Goal: Check status: Check status

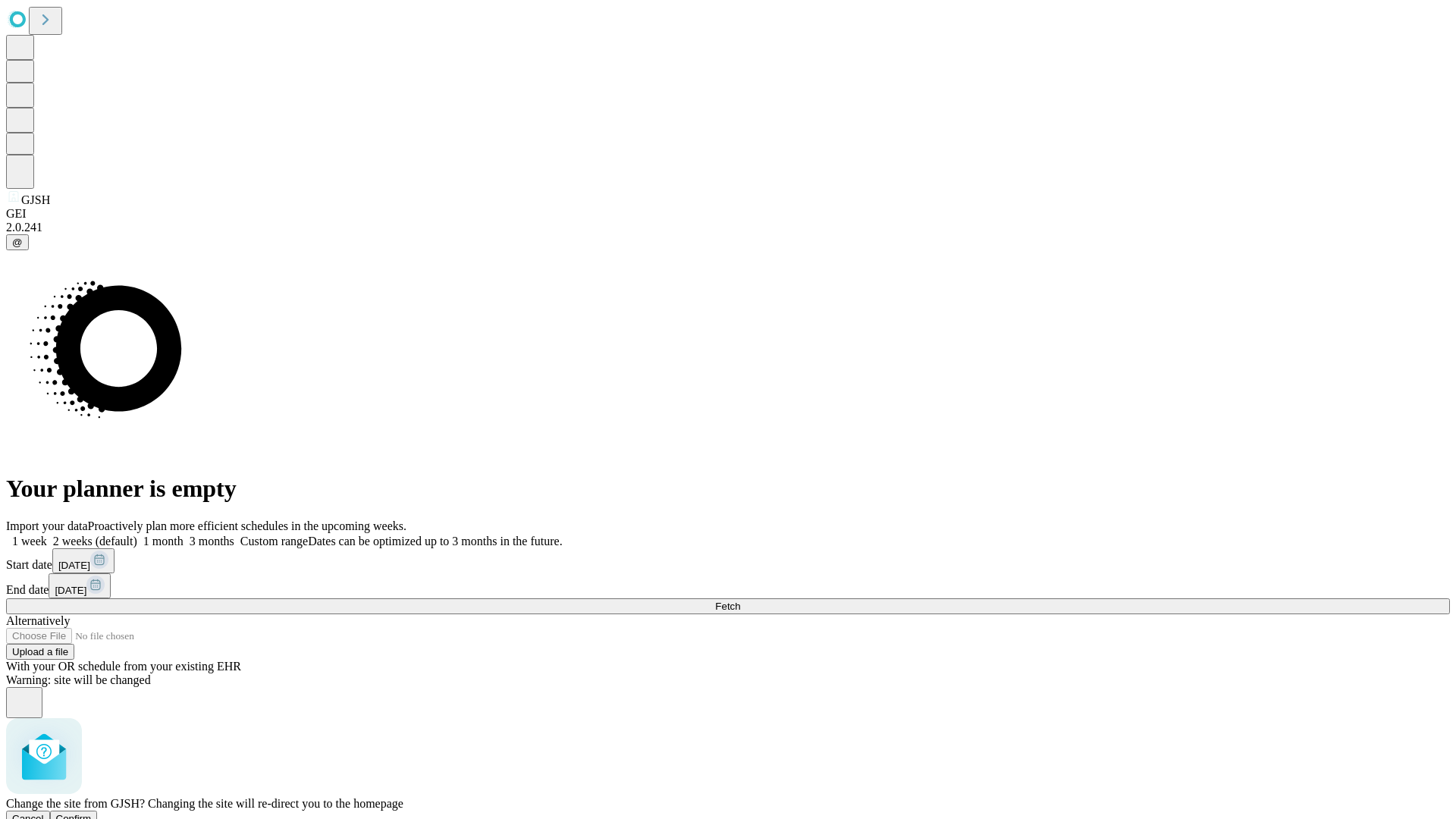
click at [92, 813] on span "Confirm" at bounding box center [74, 819] width 36 height 12
click at [47, 535] on label "1 week" at bounding box center [26, 540] width 41 height 13
click at [741, 601] on span "Fetch" at bounding box center [728, 607] width 25 height 12
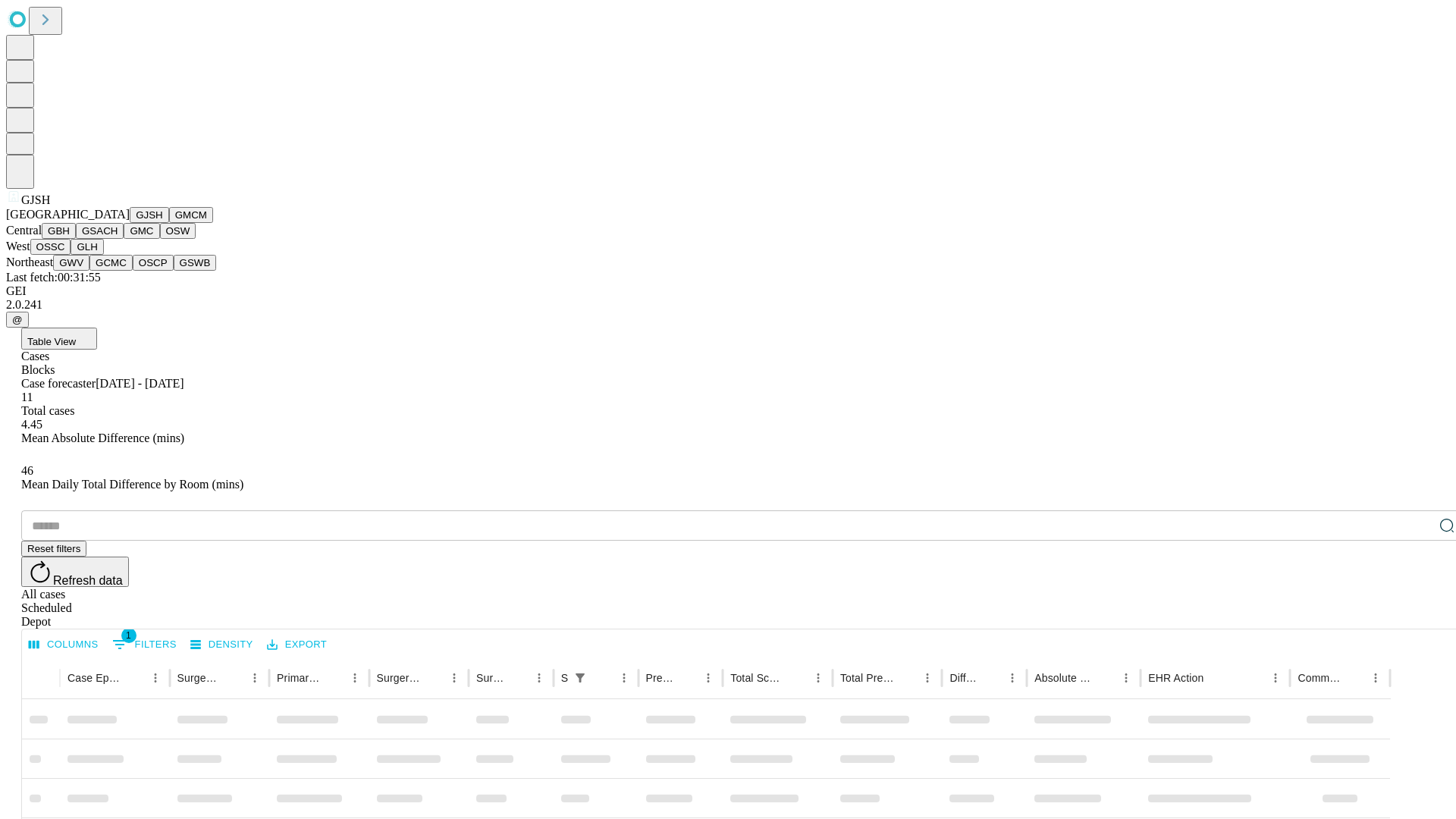
click at [169, 223] on button "GMCM" at bounding box center [191, 214] width 44 height 16
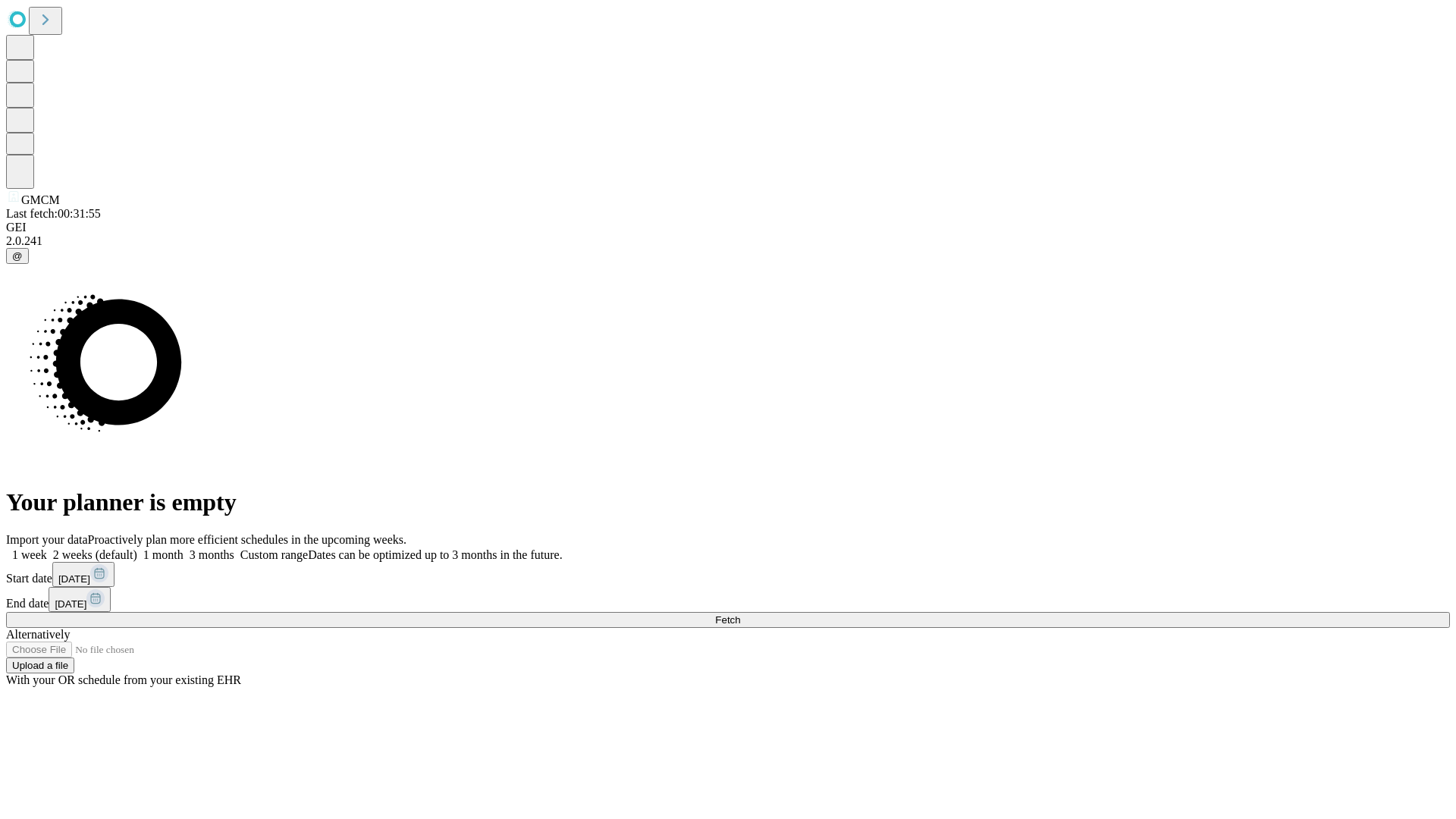
click at [47, 548] on label "1 week" at bounding box center [26, 554] width 41 height 13
click at [741, 614] on span "Fetch" at bounding box center [728, 620] width 25 height 12
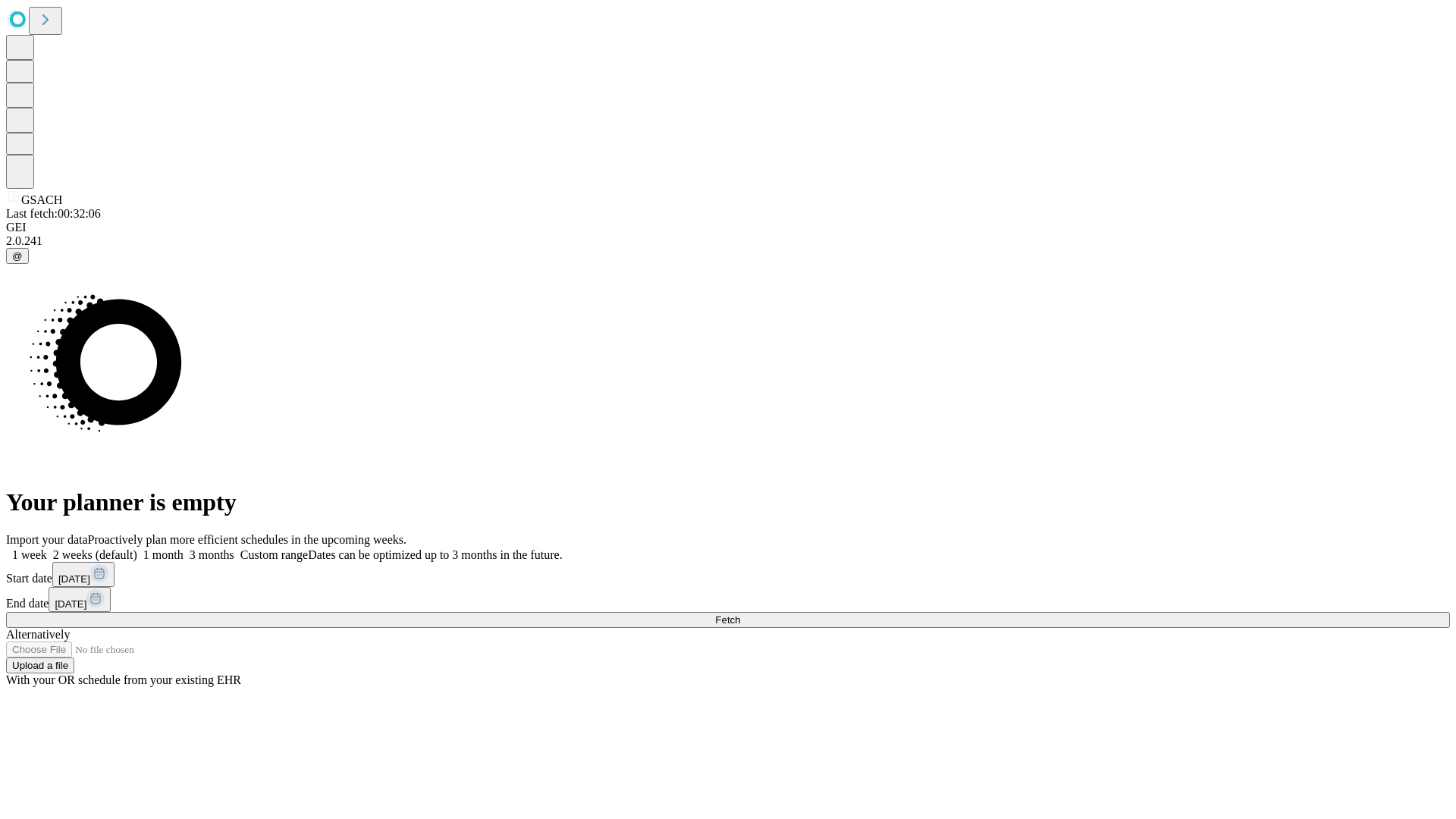
click at [741, 614] on span "Fetch" at bounding box center [728, 620] width 25 height 12
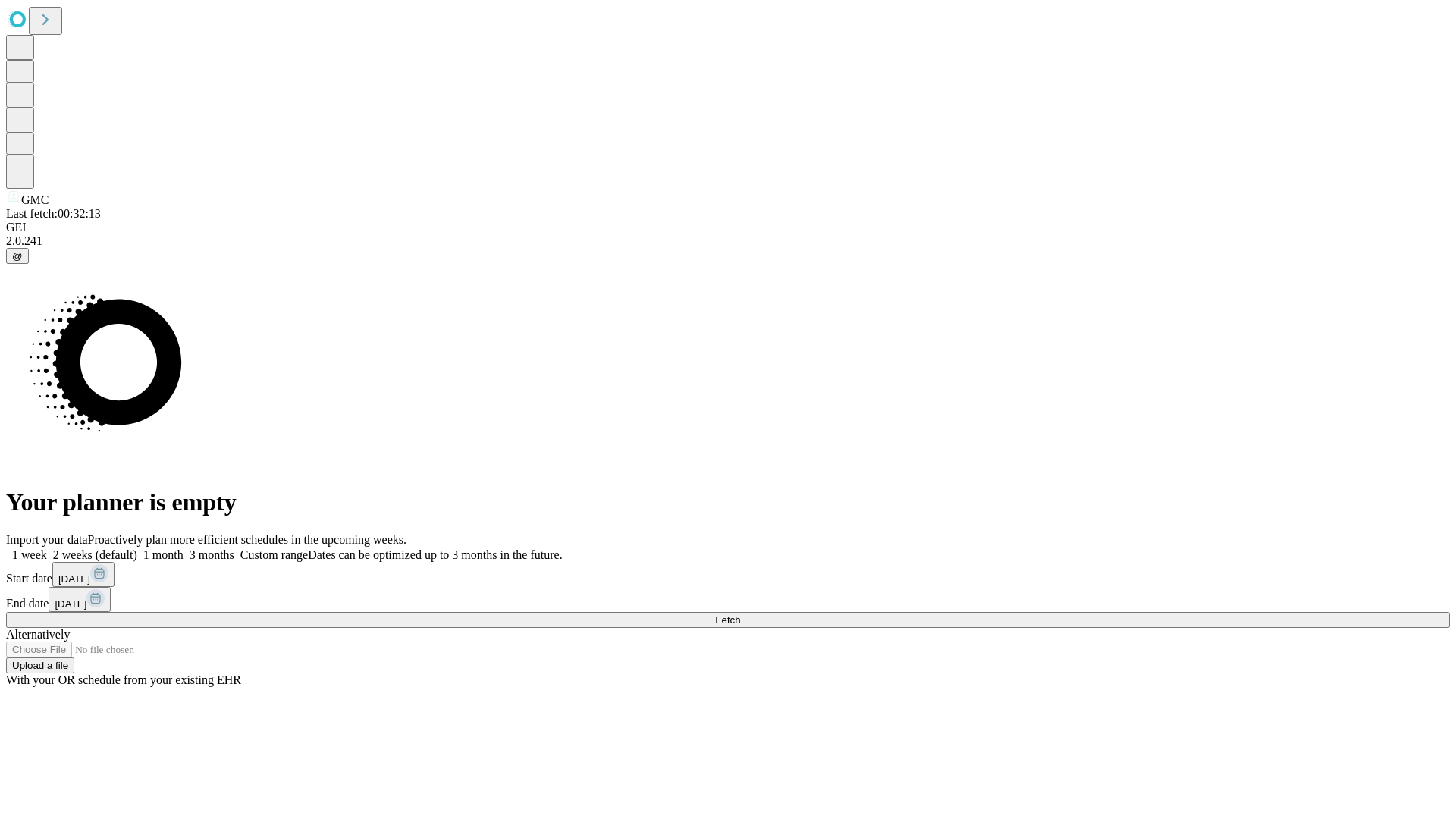
click at [741, 614] on span "Fetch" at bounding box center [728, 620] width 25 height 12
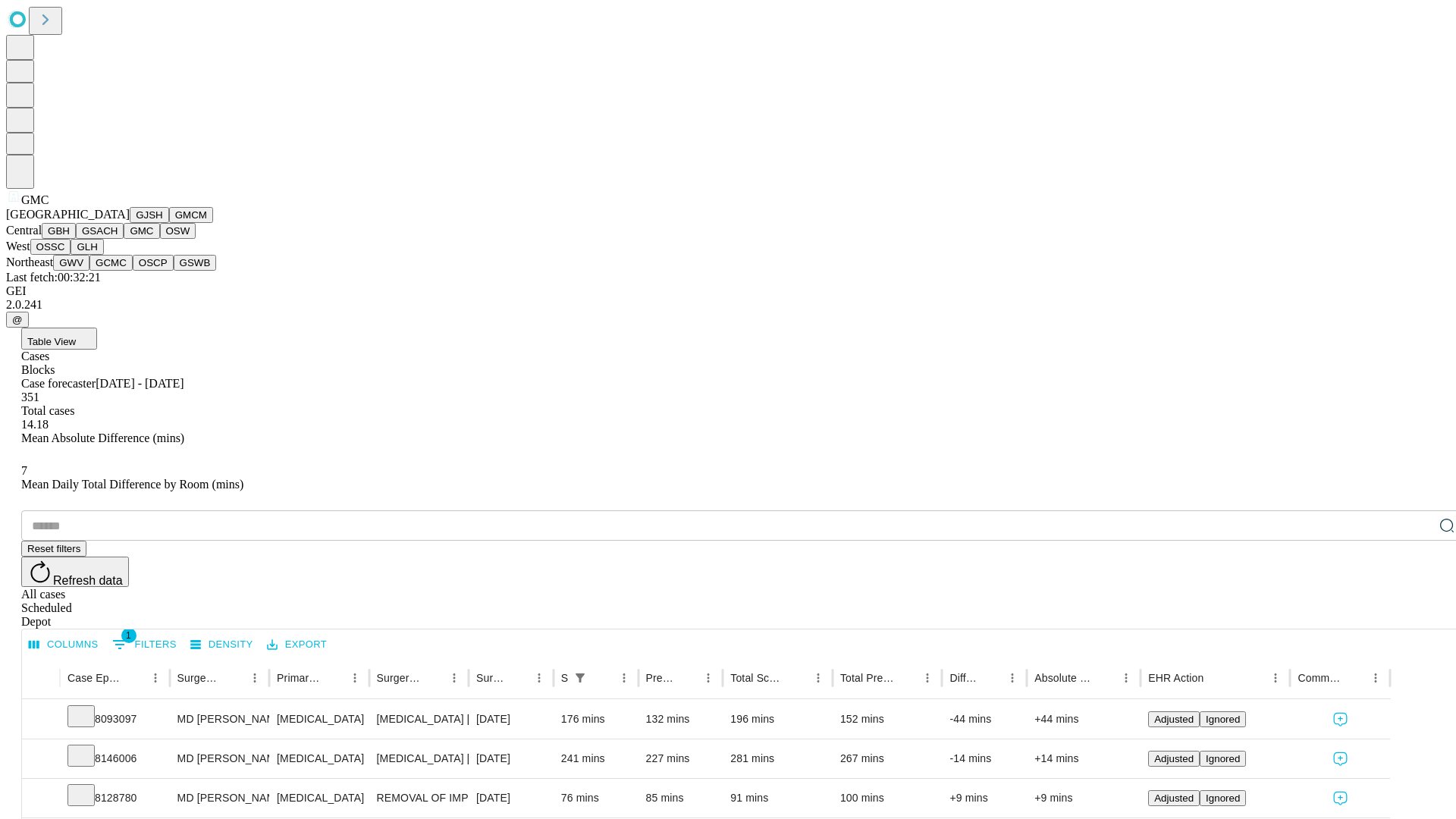
click at [160, 239] on button "OSW" at bounding box center [178, 231] width 37 height 16
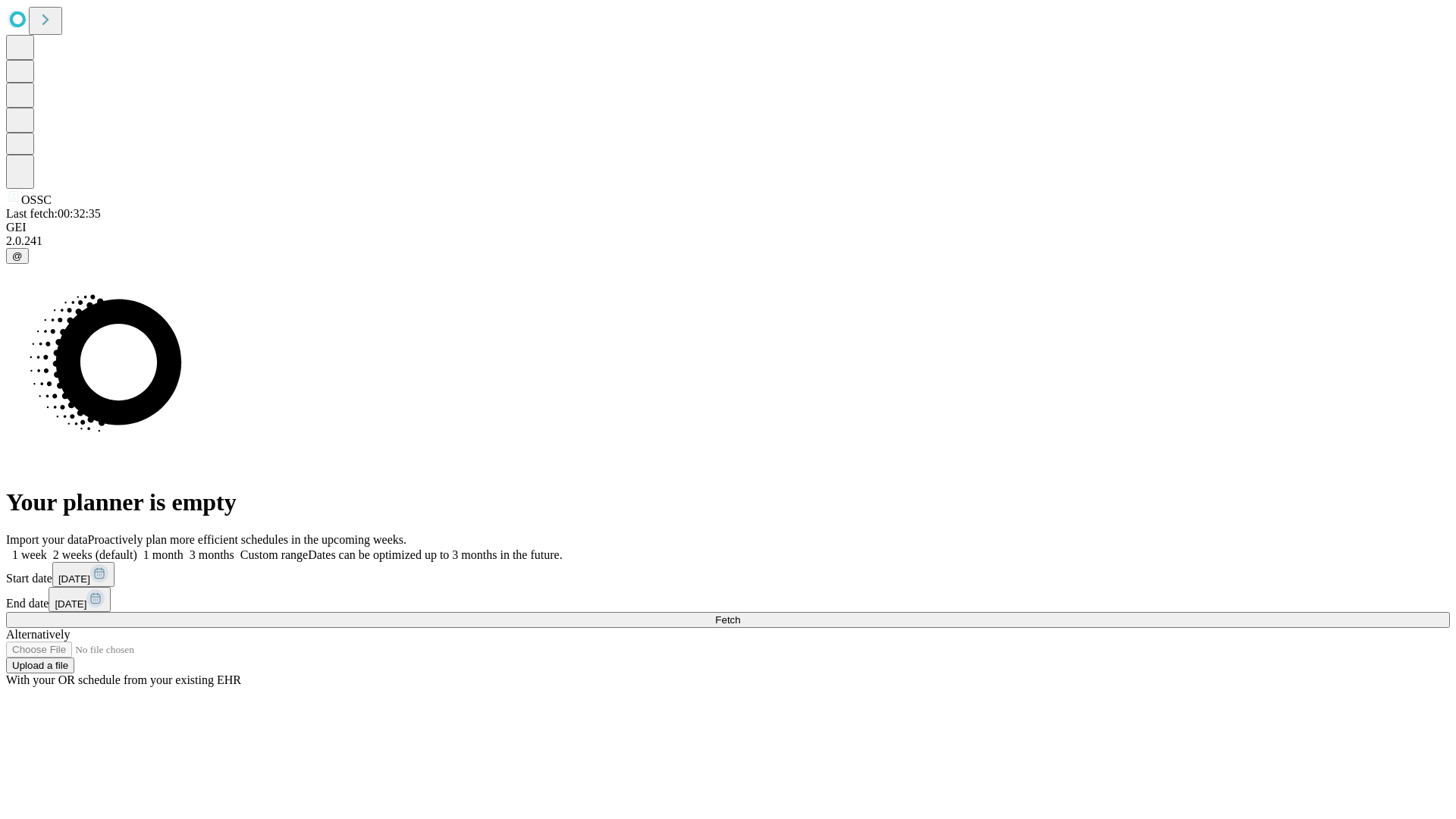
click at [741, 614] on span "Fetch" at bounding box center [728, 620] width 25 height 12
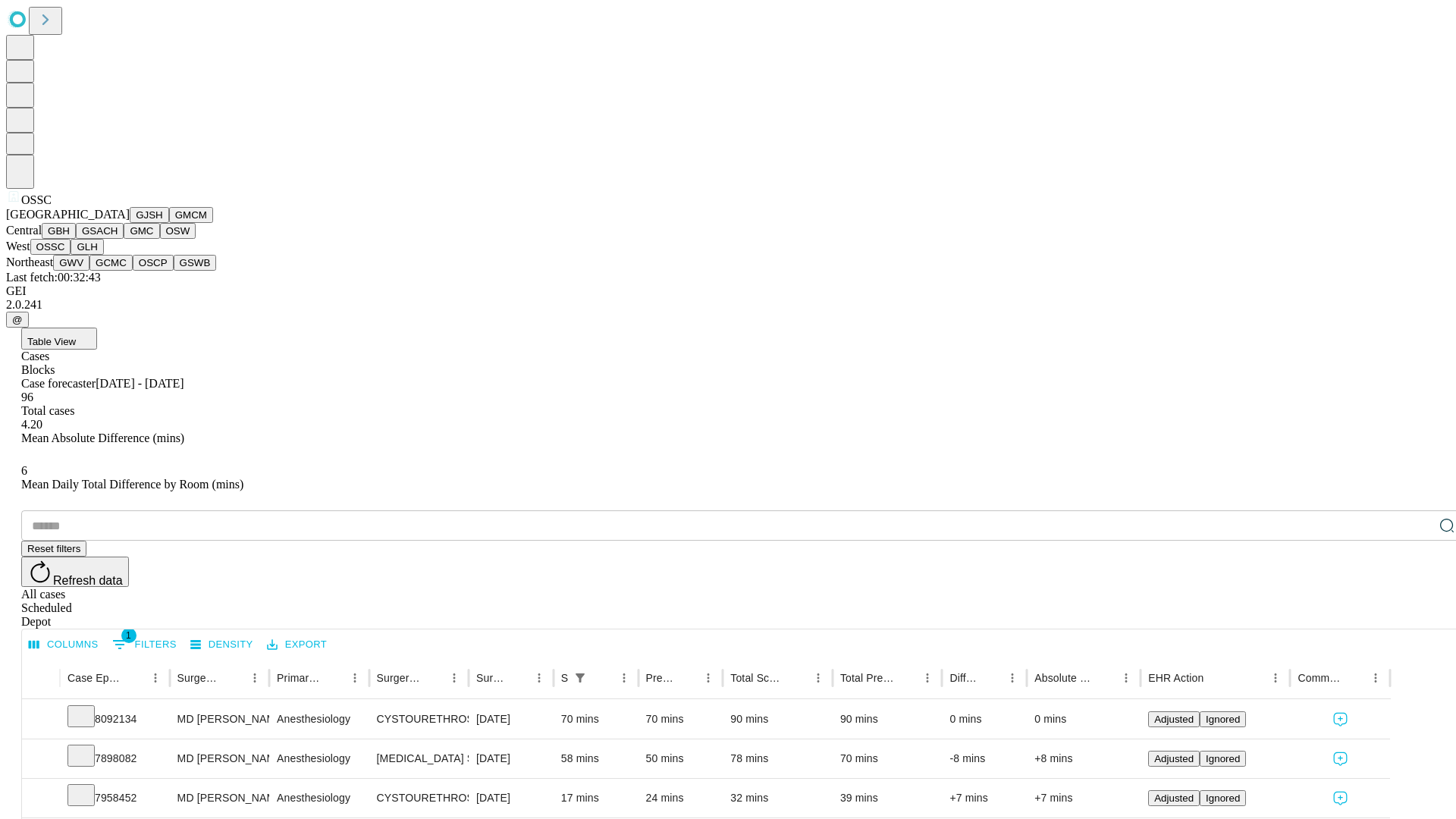
click at [103, 255] on button "GLH" at bounding box center [86, 247] width 33 height 16
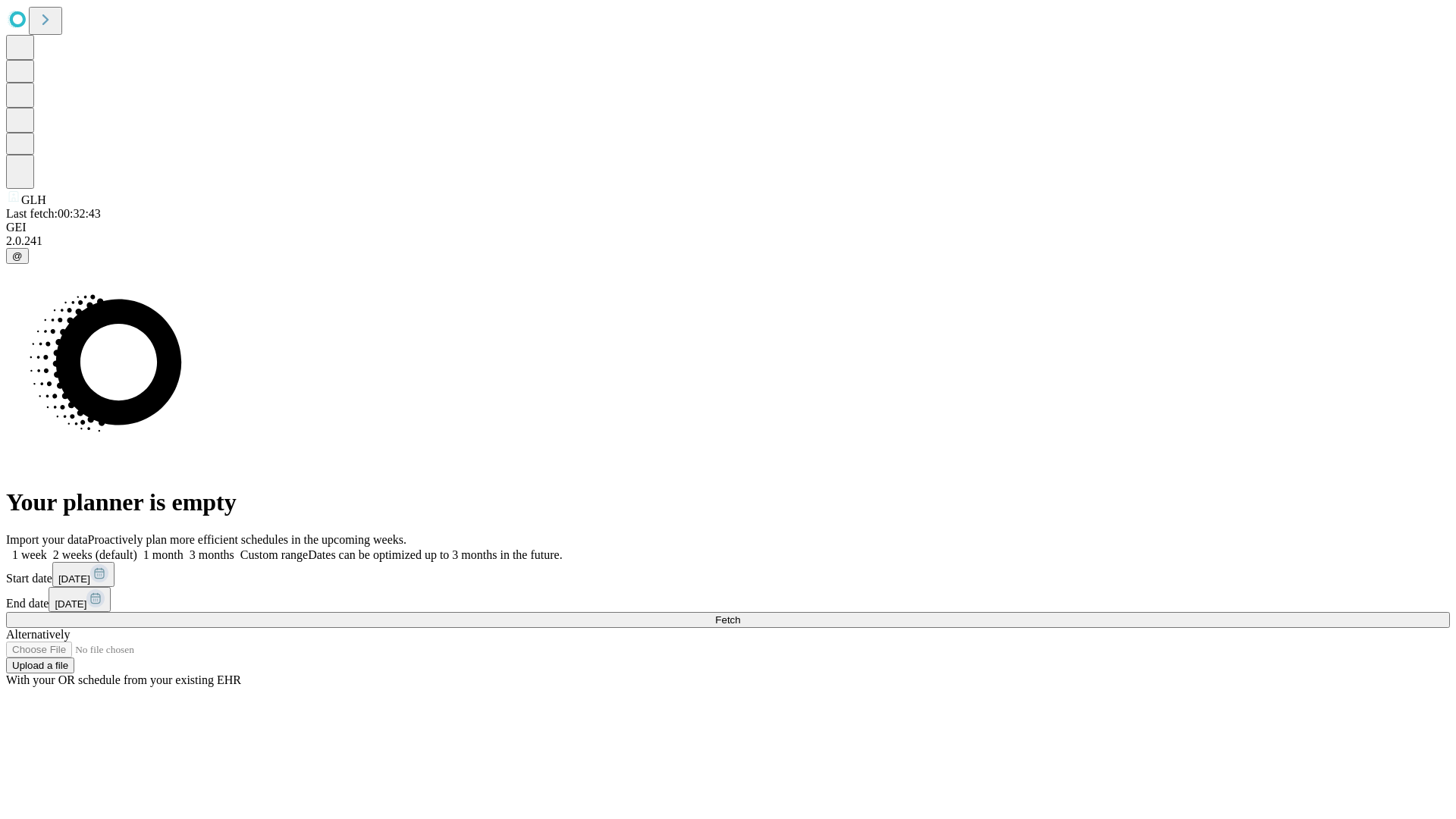
click at [47, 548] on label "1 week" at bounding box center [26, 554] width 41 height 13
click at [741, 614] on span "Fetch" at bounding box center [728, 620] width 25 height 12
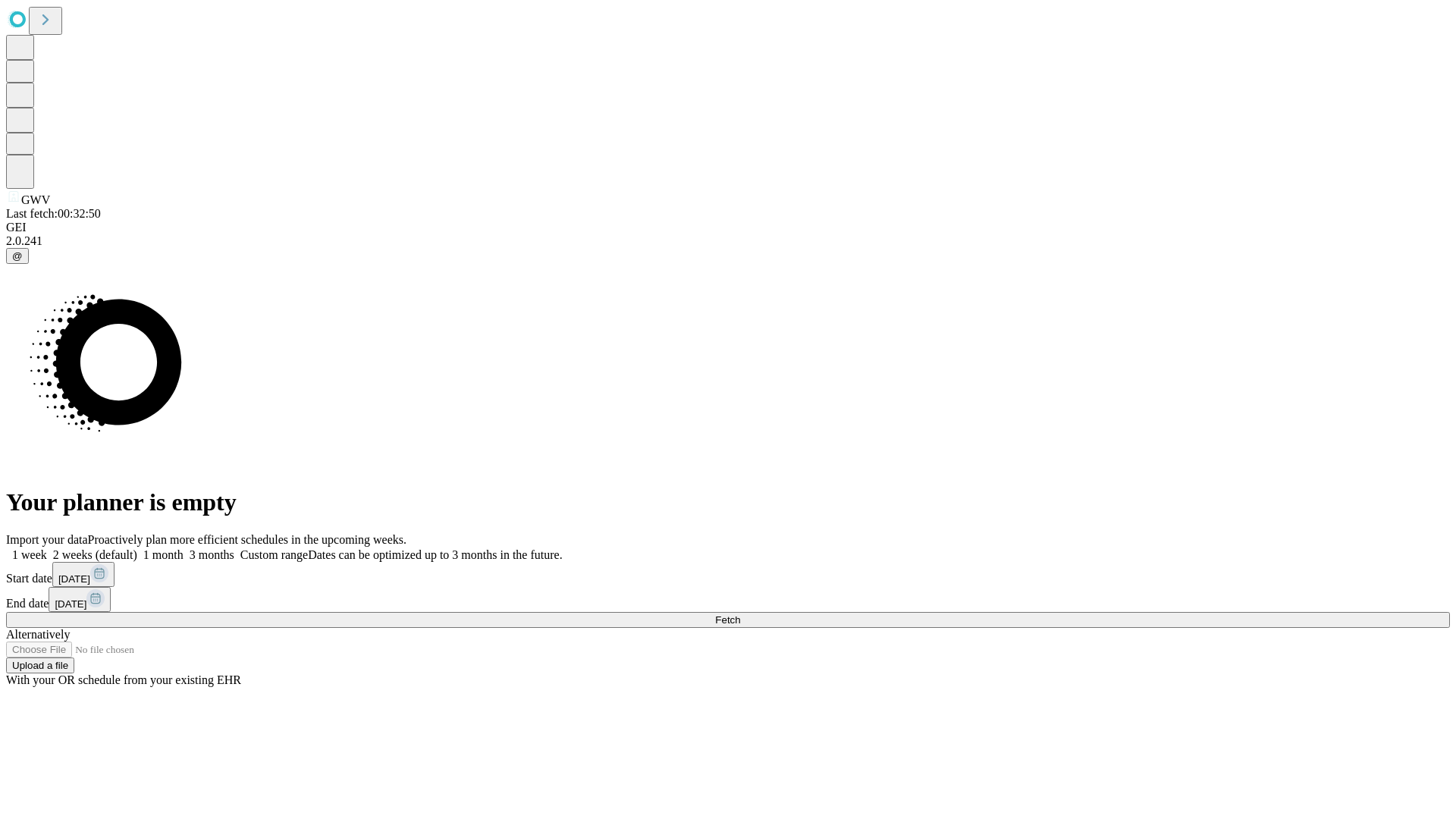
click at [47, 548] on label "1 week" at bounding box center [26, 554] width 41 height 13
click at [741, 614] on span "Fetch" at bounding box center [728, 620] width 25 height 12
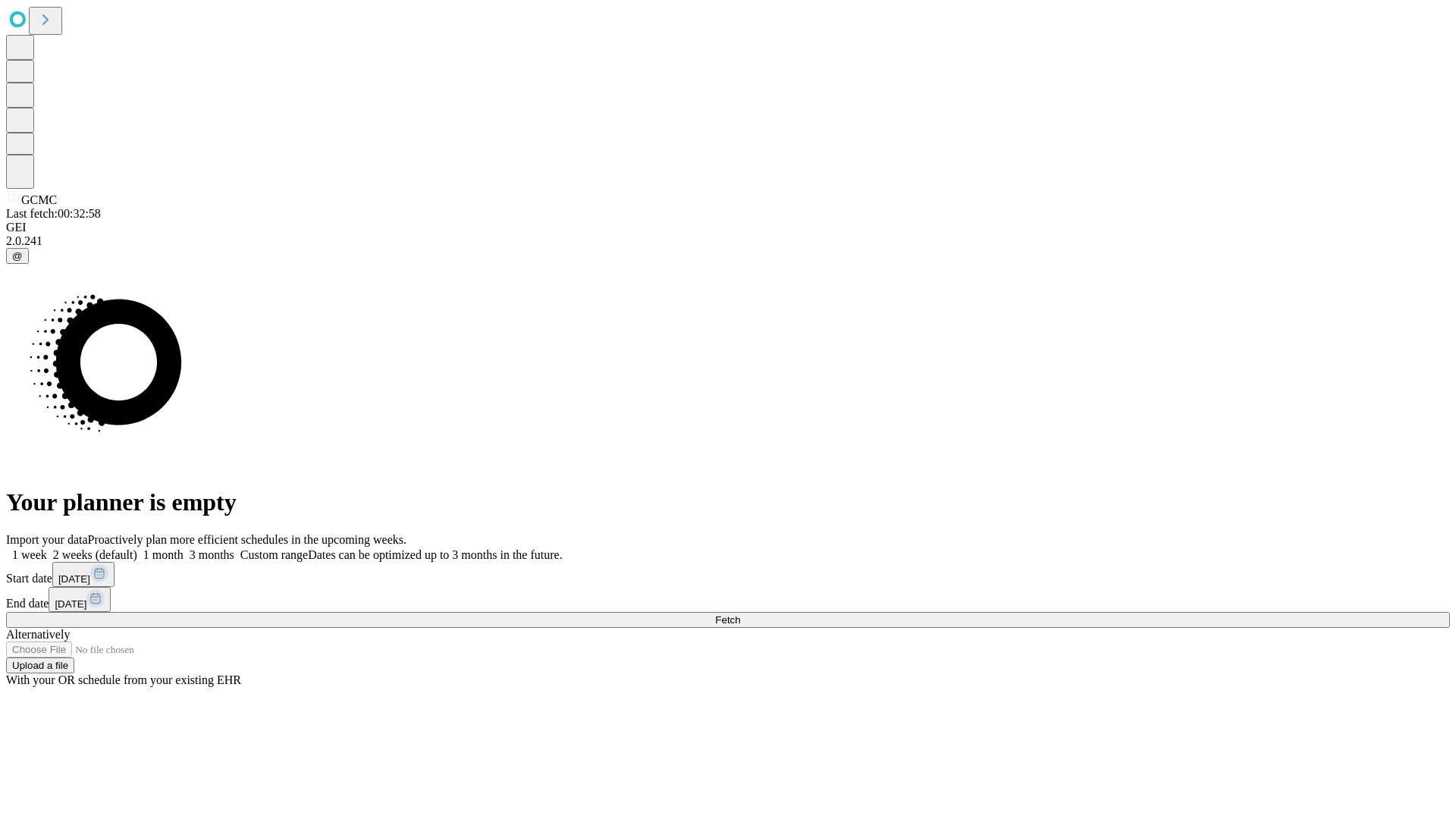
click at [741, 614] on span "Fetch" at bounding box center [728, 620] width 25 height 12
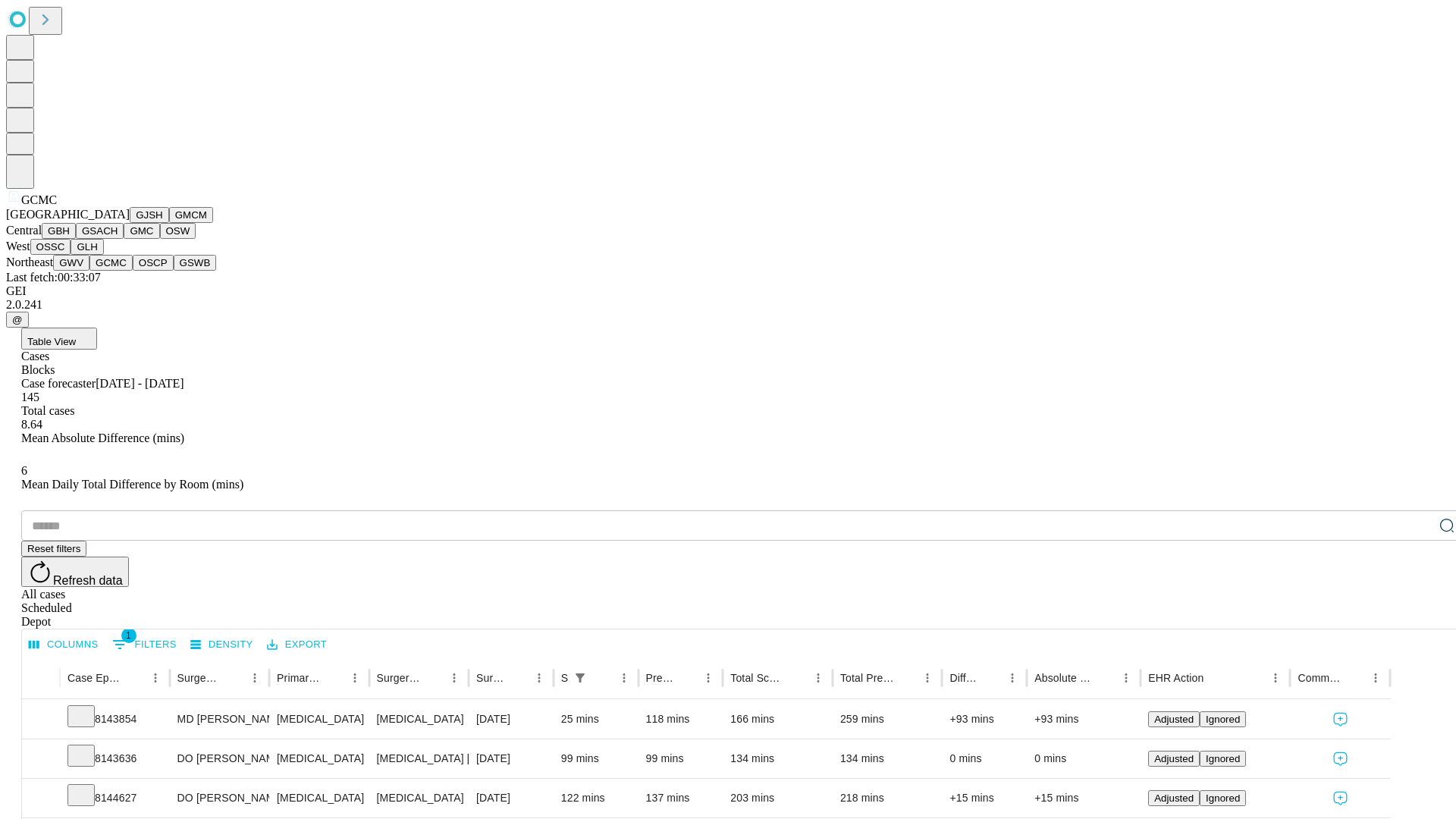
click at [133, 271] on button "OSCP" at bounding box center [153, 263] width 41 height 16
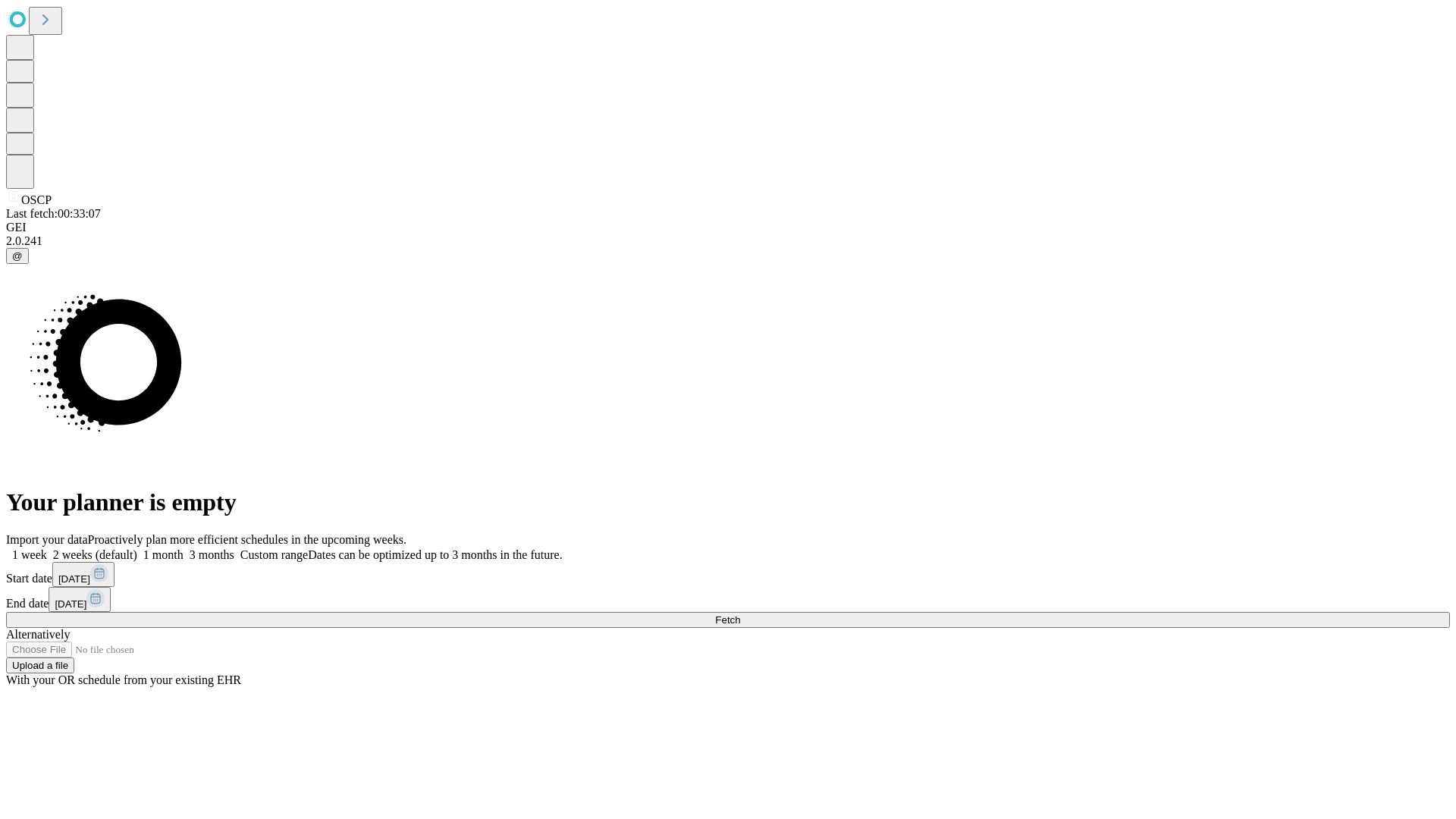
click at [47, 548] on label "1 week" at bounding box center [26, 554] width 41 height 13
click at [741, 614] on span "Fetch" at bounding box center [728, 620] width 25 height 12
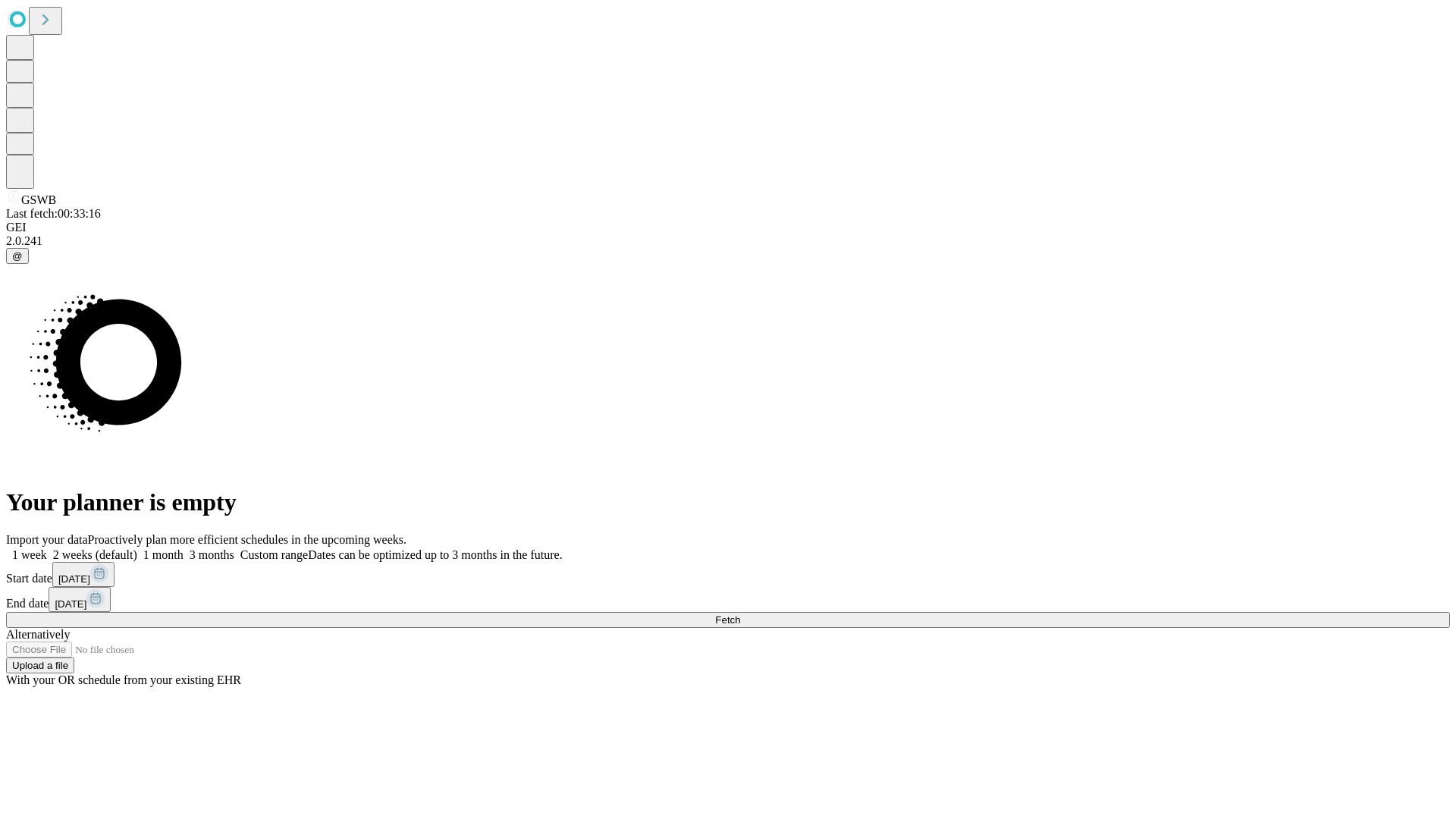
click at [47, 548] on label "1 week" at bounding box center [26, 554] width 41 height 13
click at [741, 614] on span "Fetch" at bounding box center [728, 620] width 25 height 12
